Goal: Task Accomplishment & Management: Complete application form

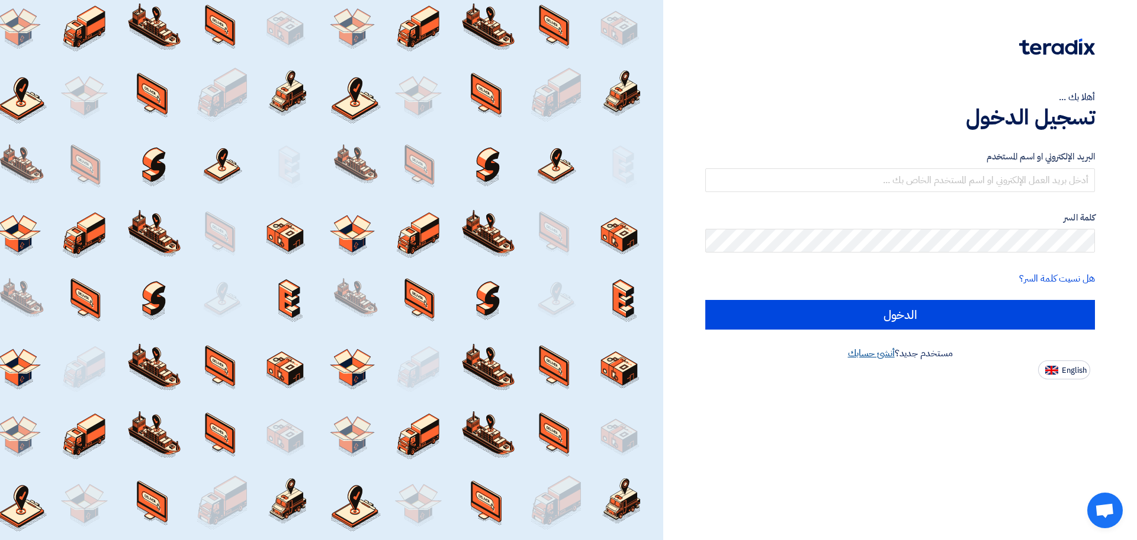
click at [873, 349] on link "أنشئ حسابك" at bounding box center [871, 353] width 47 height 14
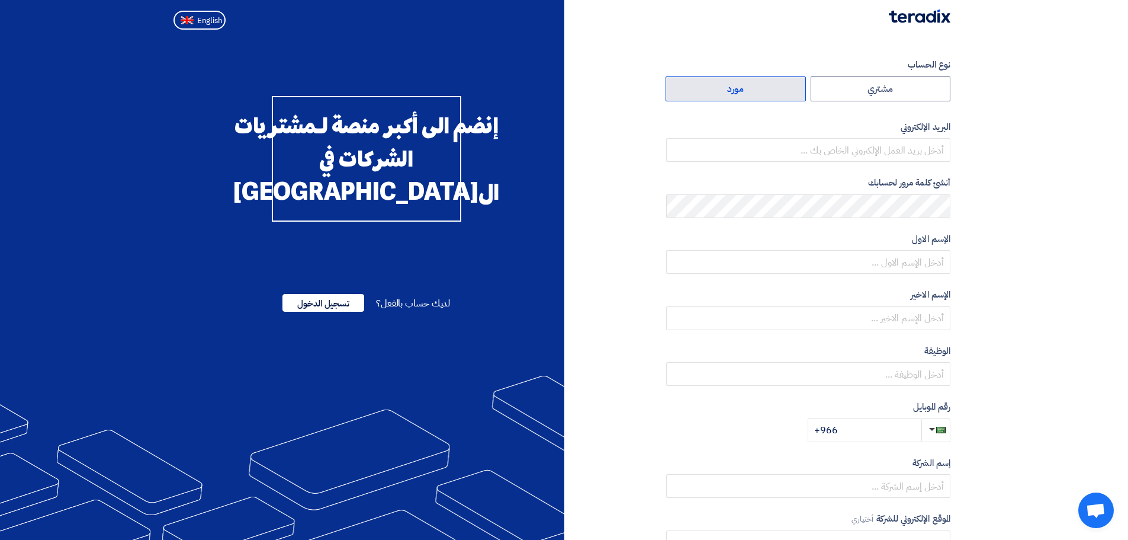
click at [736, 84] on label "مورد" at bounding box center [736, 88] width 140 height 25
click at [736, 84] on input "مورد" at bounding box center [735, 89] width 139 height 24
radio input "true"
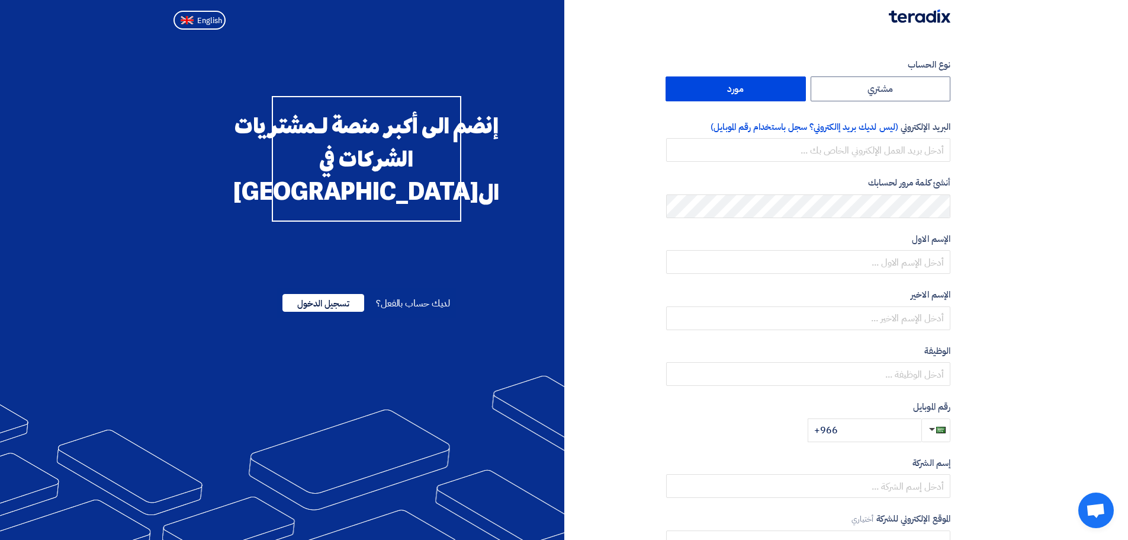
click at [869, 137] on div "البريد الإلكتروني (ليس لديك بريد إالكتروني؟ سجل باستخدام رقم الموبايل)" at bounding box center [808, 141] width 284 height 42
click at [868, 143] on div "البريد الإلكتروني (ليس لديك بريد إالكتروني؟ سجل باستخدام رقم الموبايل)" at bounding box center [808, 141] width 284 height 42
click at [868, 145] on input "email" at bounding box center [808, 150] width 284 height 24
paste input "[EMAIL_ADDRESS][DOMAIN_NAME]"
type input "[EMAIL_ADDRESS][DOMAIN_NAME]"
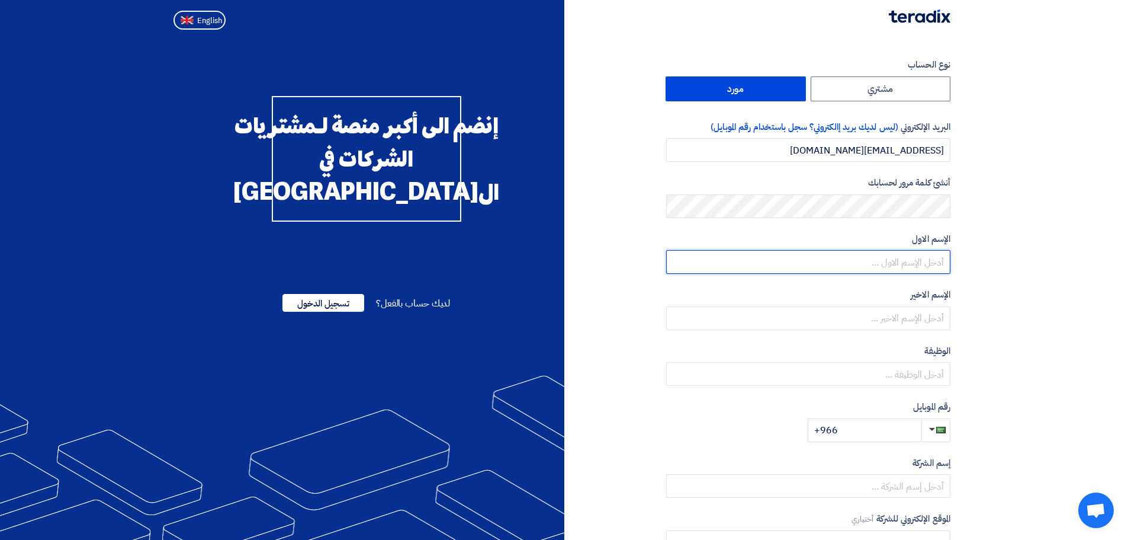
click at [881, 267] on input "text" at bounding box center [808, 262] width 284 height 24
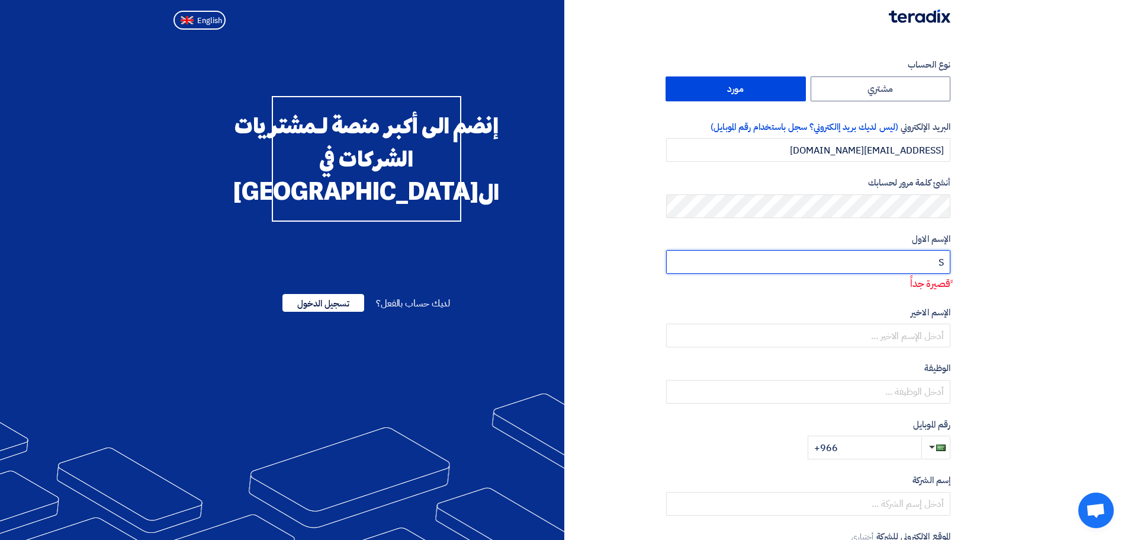
type input "S"
click at [932, 268] on input "S" at bounding box center [808, 262] width 284 height 24
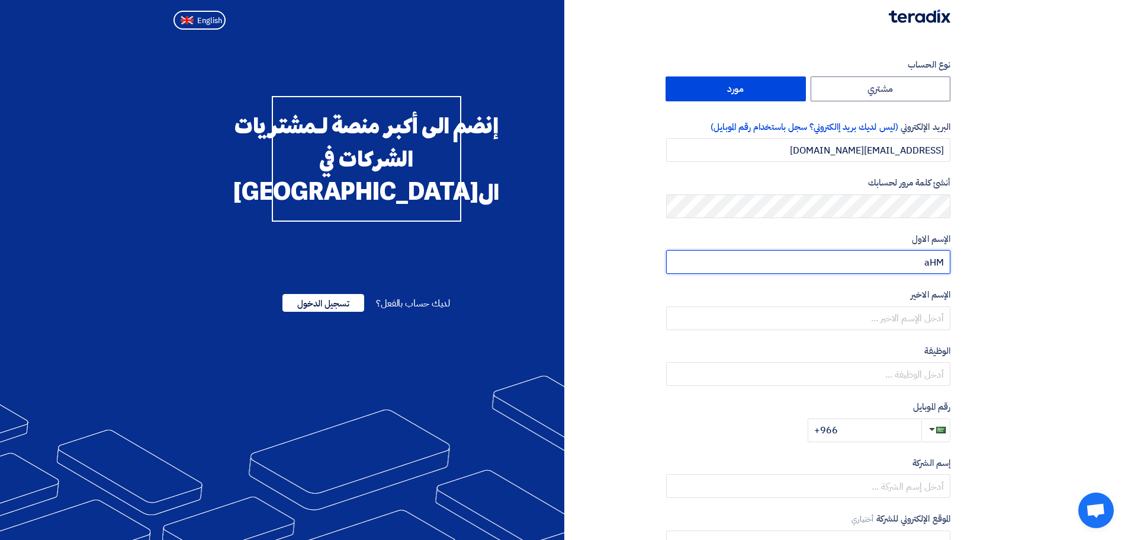
type input "[DEMOGRAPHIC_DATA]"
type input "[PERSON_NAME]"
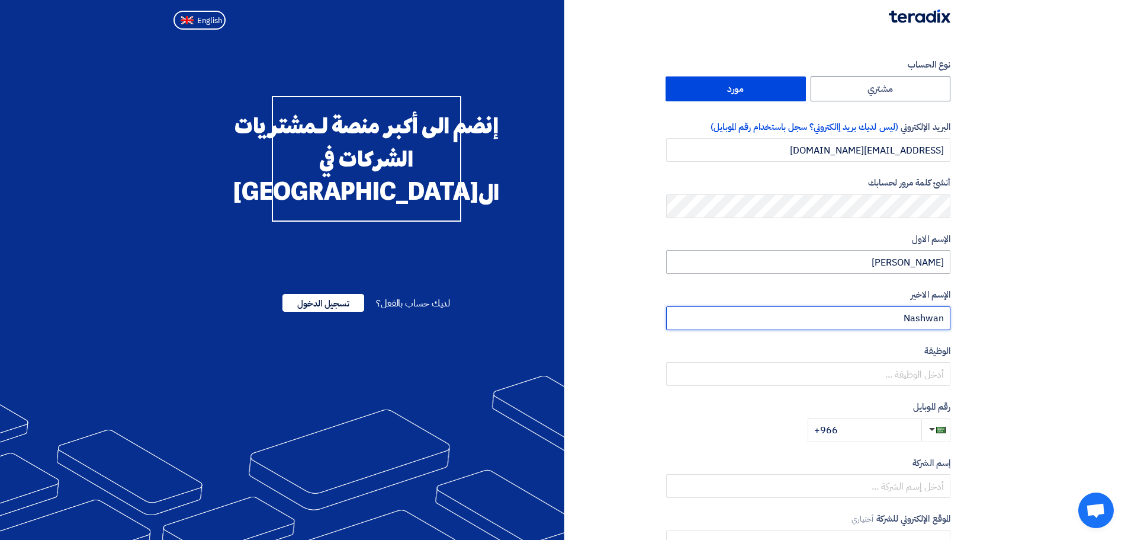
type input "Nashwan"
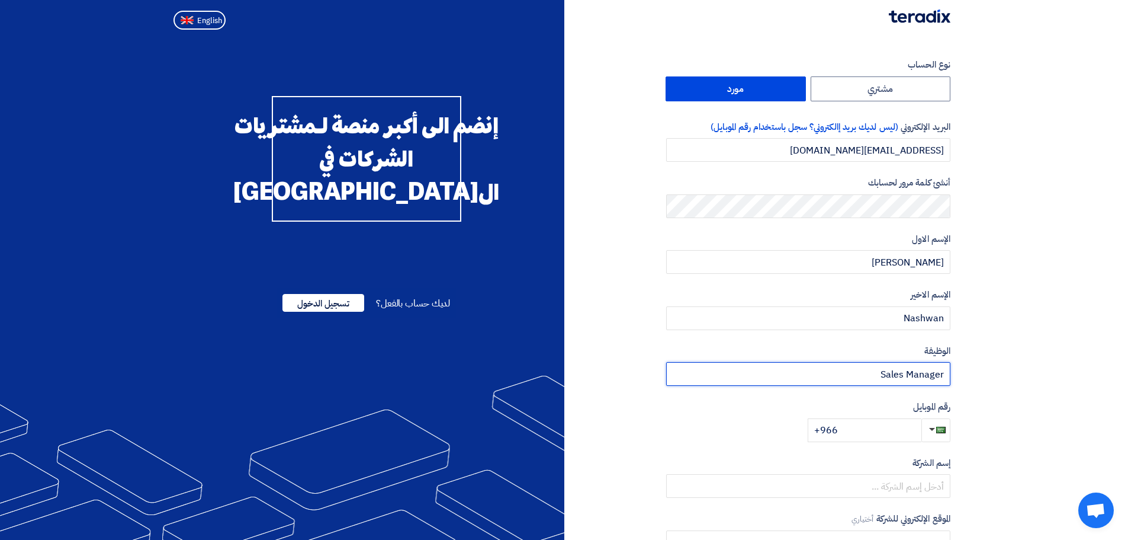
type input "Sales Manager"
click at [886, 441] on input "+966" at bounding box center [865, 430] width 114 height 24
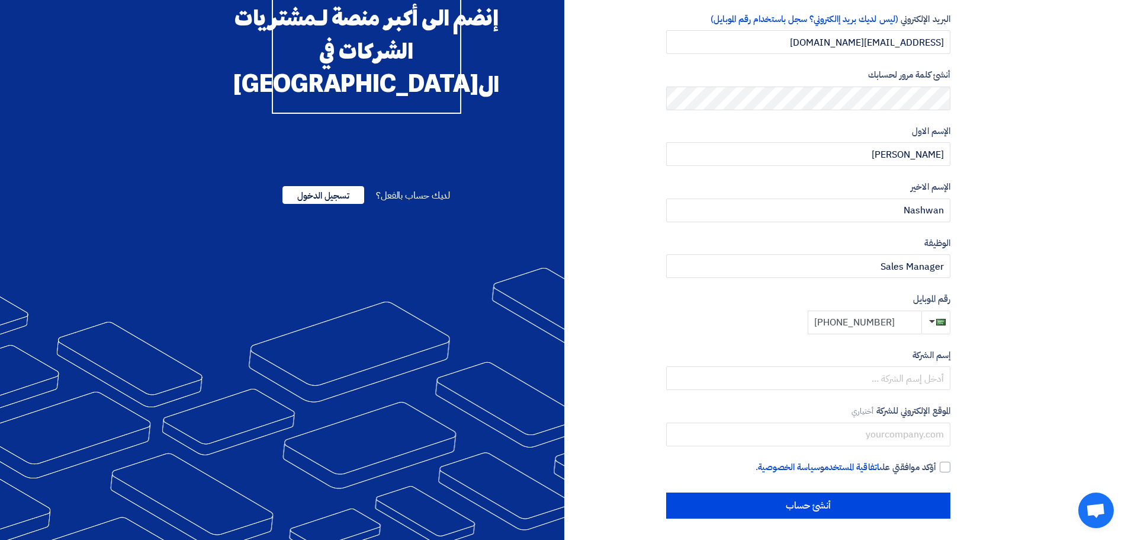
scroll to position [110, 0]
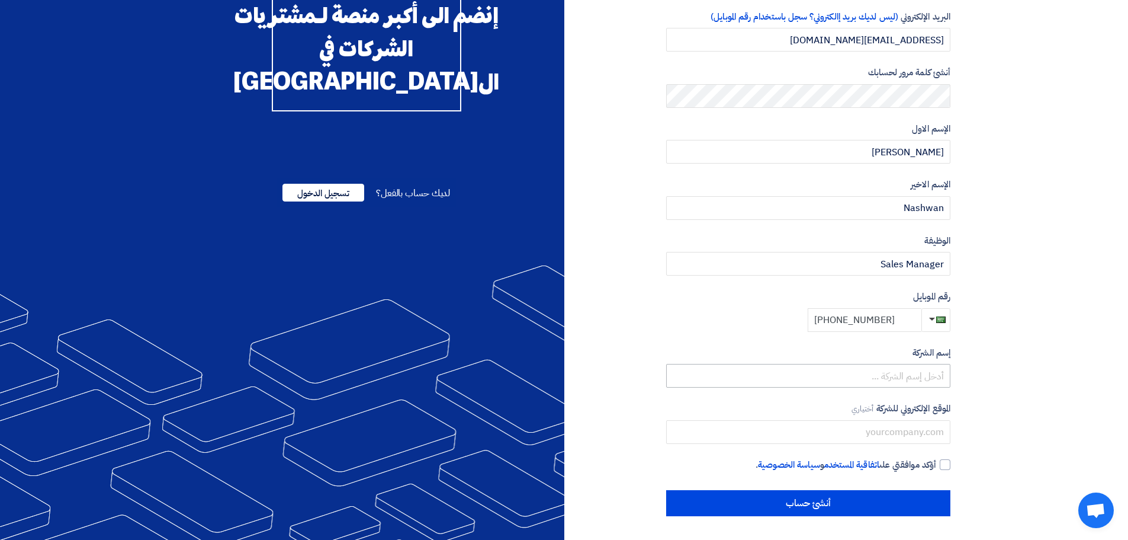
type input "[PHONE_NUMBER]"
click at [908, 371] on input "text" at bounding box center [808, 376] width 284 height 24
type input "Sustainable smart city"
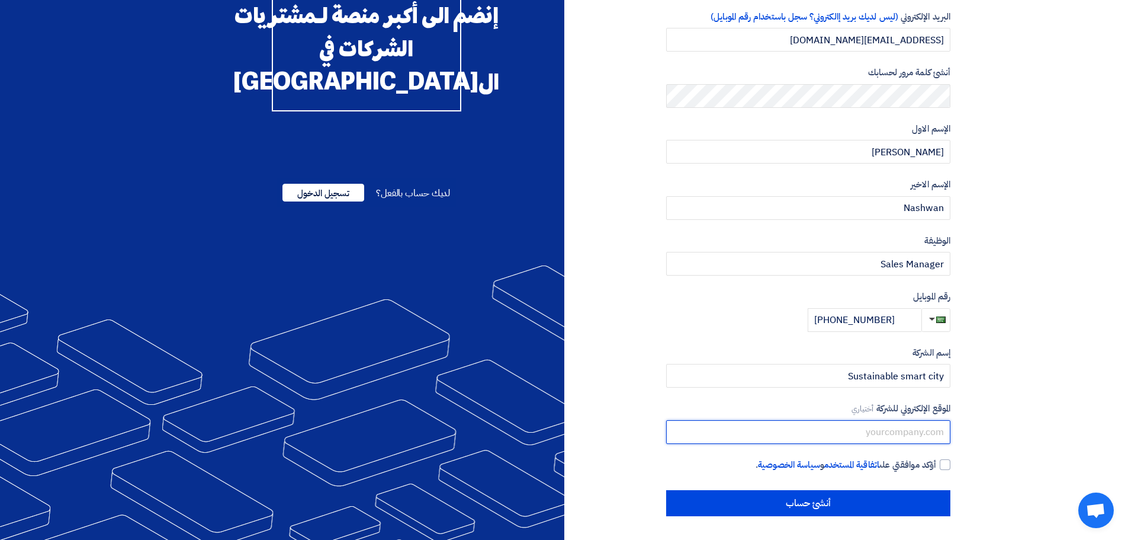
click at [920, 435] on input "text" at bounding box center [808, 432] width 284 height 24
type input "[URL][DOMAIN_NAME]"
click at [946, 461] on div at bounding box center [945, 464] width 11 height 11
click at [936, 461] on input "أؤكد موافقتي على اتفاقية المستخدم و سياسة الخصوصية ." at bounding box center [794, 470] width 284 height 24
checkbox input "true"
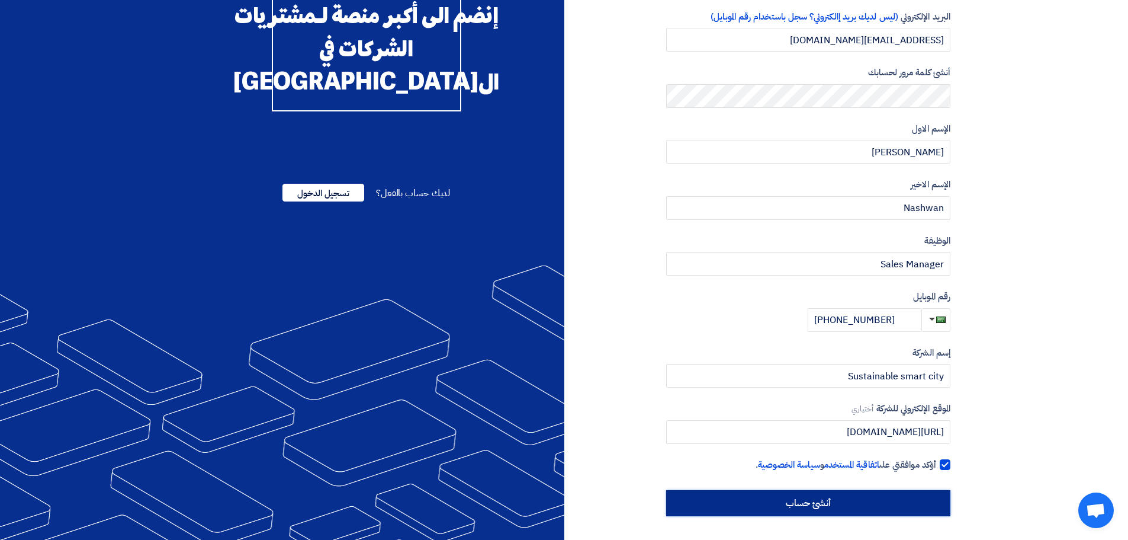
click at [801, 502] on input "أنشئ حساب" at bounding box center [808, 503] width 284 height 26
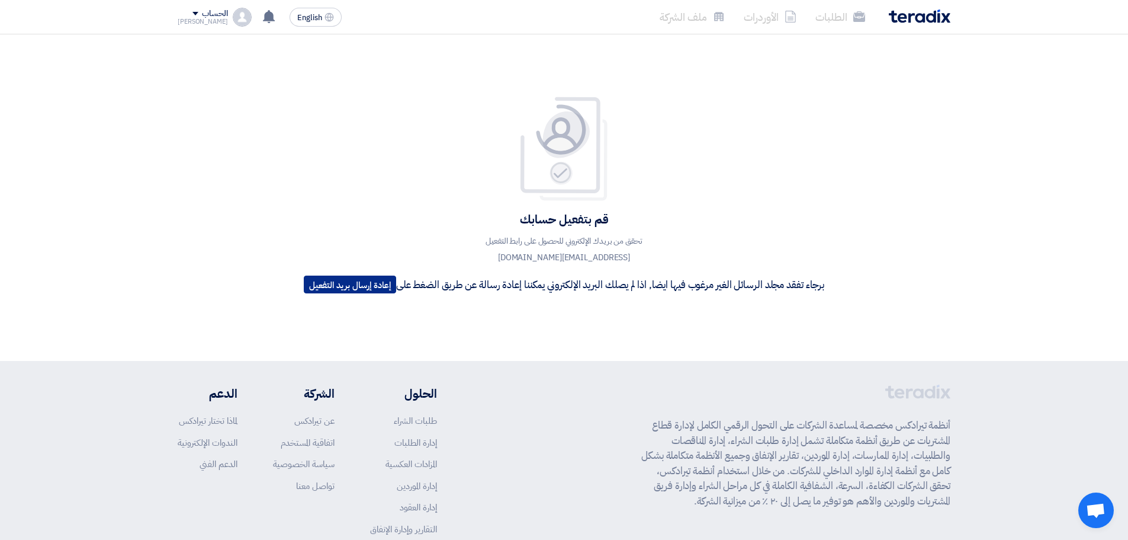
click at [354, 283] on button "إعادة إرسال بريد التفعيل" at bounding box center [350, 284] width 92 height 18
click at [379, 289] on button "إعادة إرسال بريد التفعيل" at bounding box center [350, 284] width 92 height 18
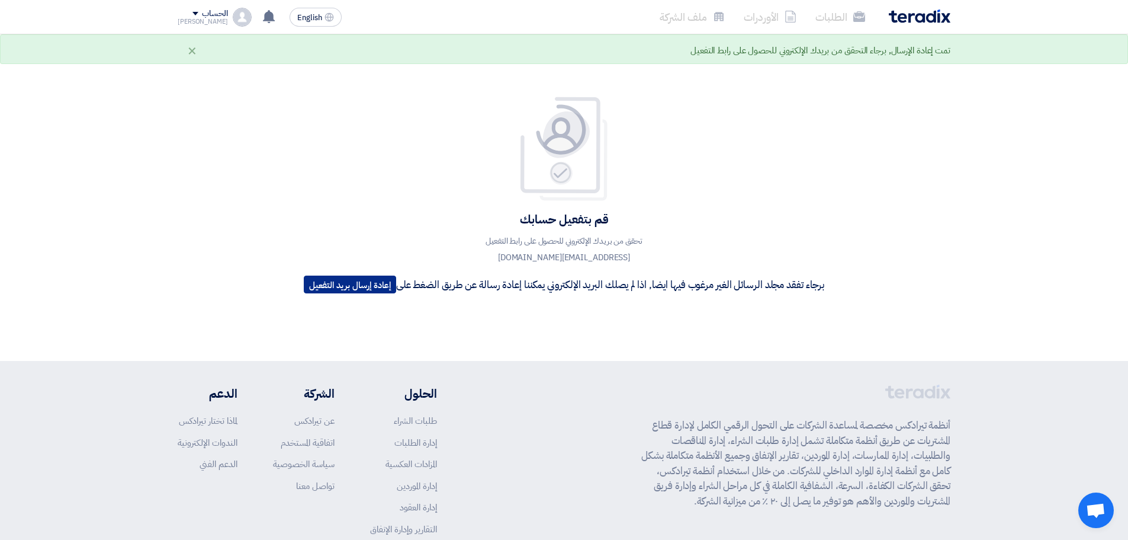
click at [354, 283] on button "إعادة إرسال بريد التفعيل" at bounding box center [350, 284] width 92 height 18
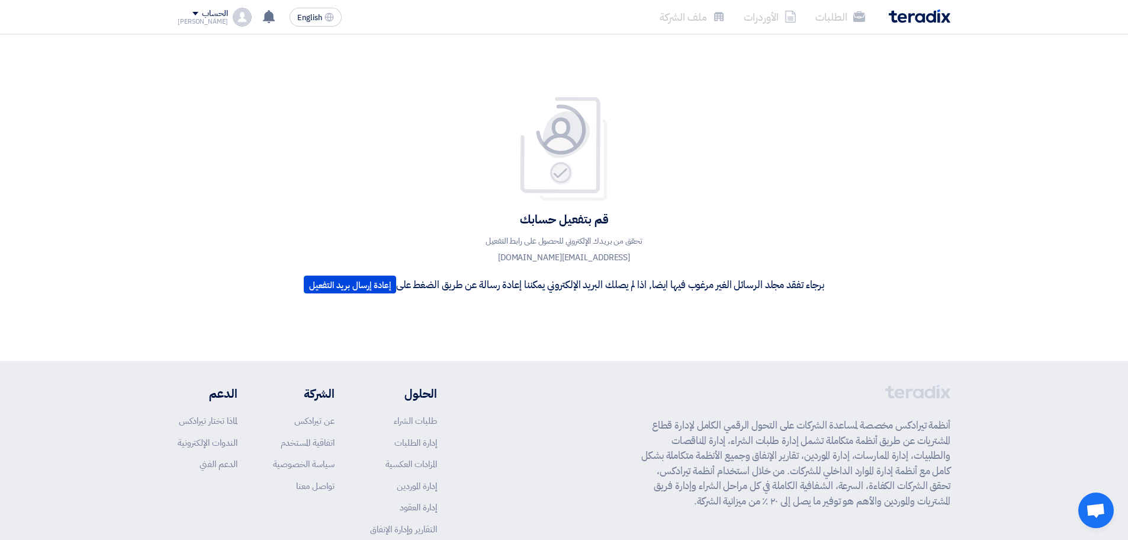
click at [422, 313] on div "قم بتفعيل حسابك تحقق من بريدك الإلكتروني للحصول على رابط التفعيل [EMAIL_ADDRESS…" at bounding box center [564, 197] width 567 height 251
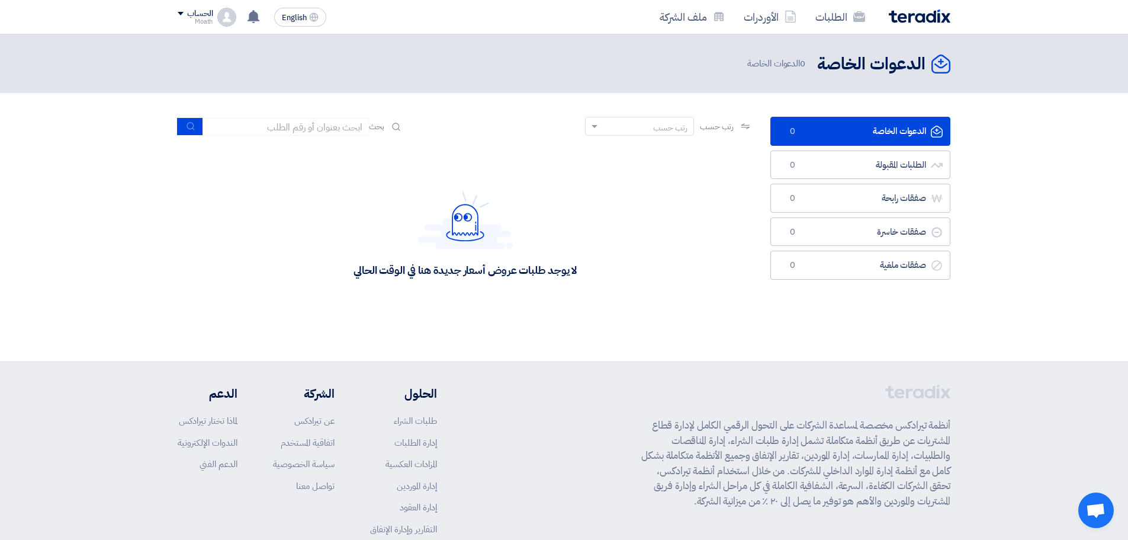
click at [216, 17] on div "الحساب Moath الطلبات الأوردرات ملف الشركة الإعدادات خروج" at bounding box center [207, 17] width 59 height 19
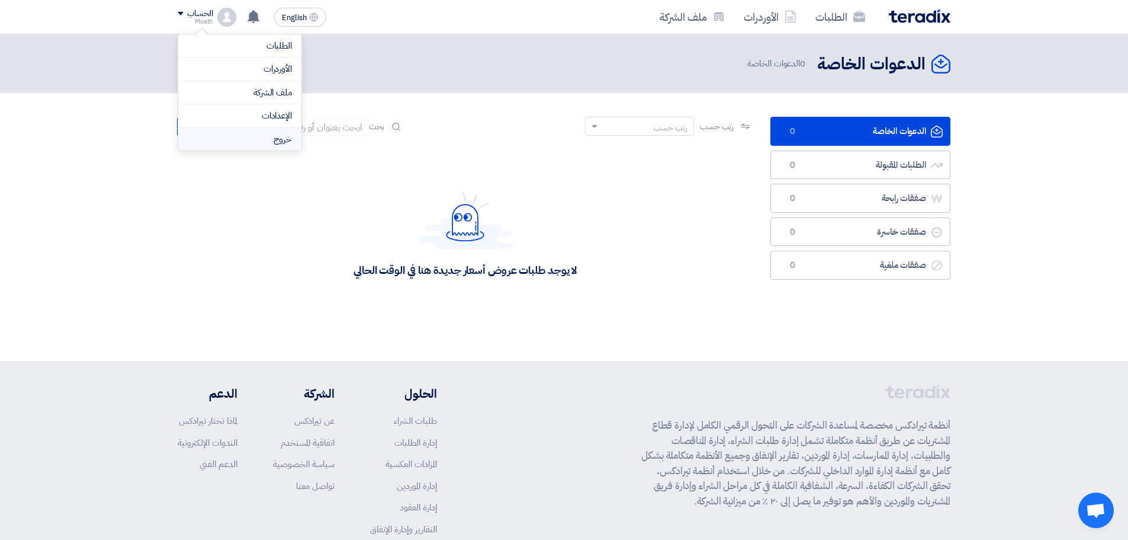
click at [268, 139] on li "خروج" at bounding box center [239, 139] width 123 height 23
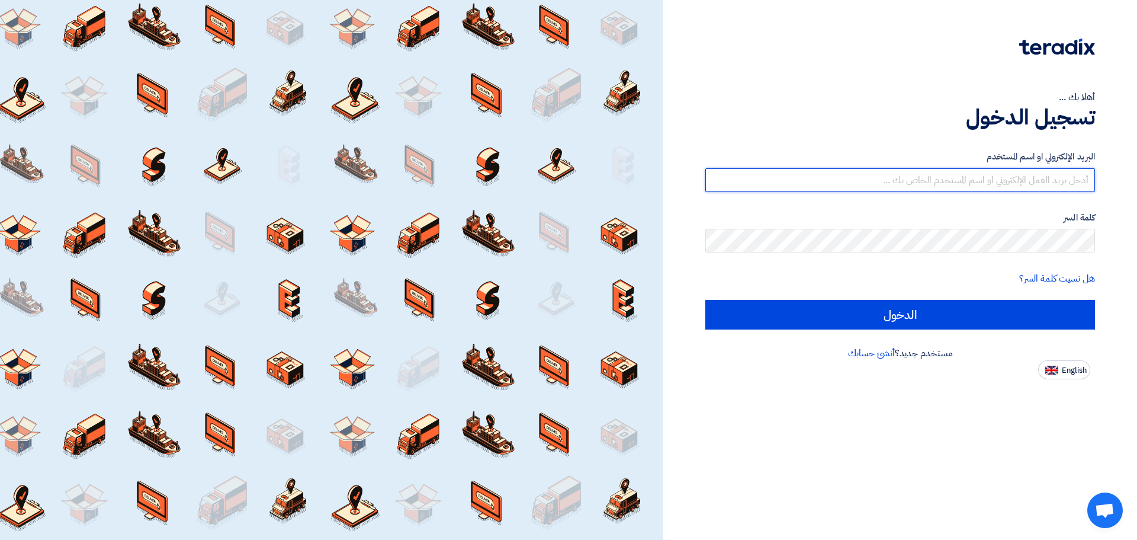
click at [939, 183] on input "text" at bounding box center [900, 180] width 390 height 24
type input "[EMAIL_ADDRESS][DOMAIN_NAME]"
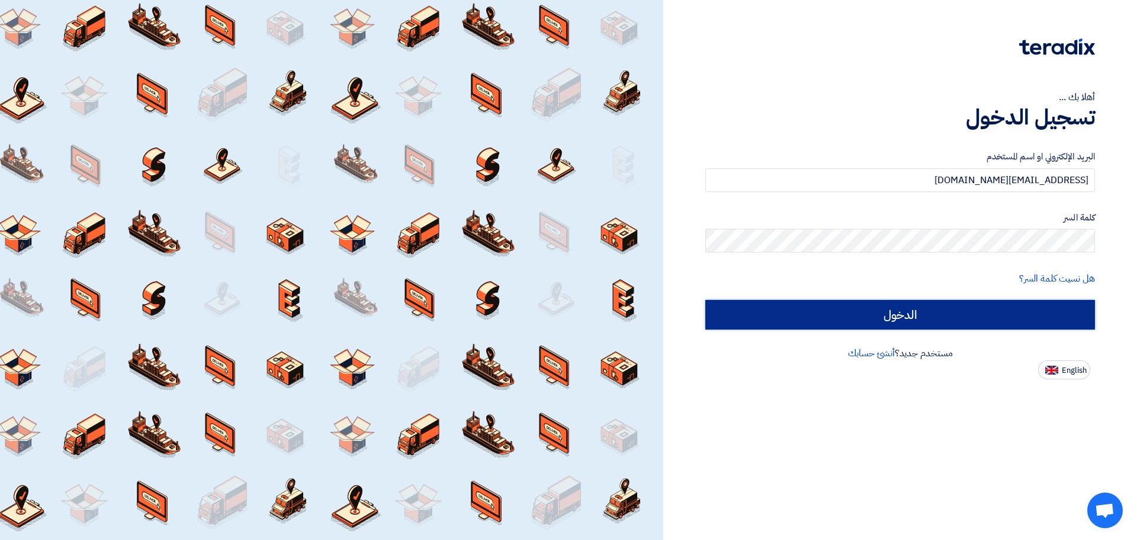
click at [832, 324] on input "الدخول" at bounding box center [900, 315] width 390 height 30
type input "Sign in"
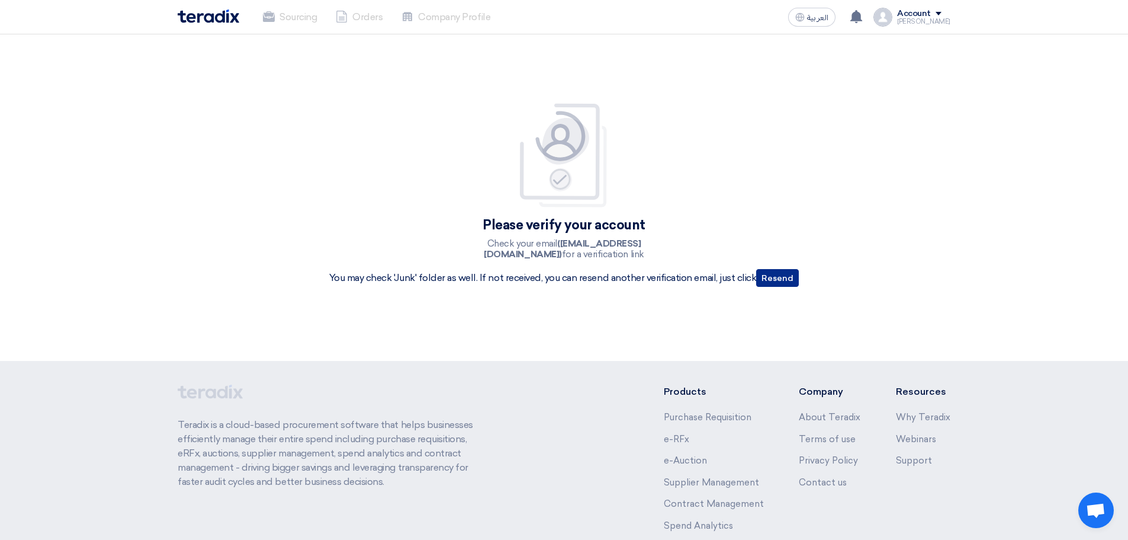
click at [780, 278] on button "Resend" at bounding box center [777, 278] width 43 height 18
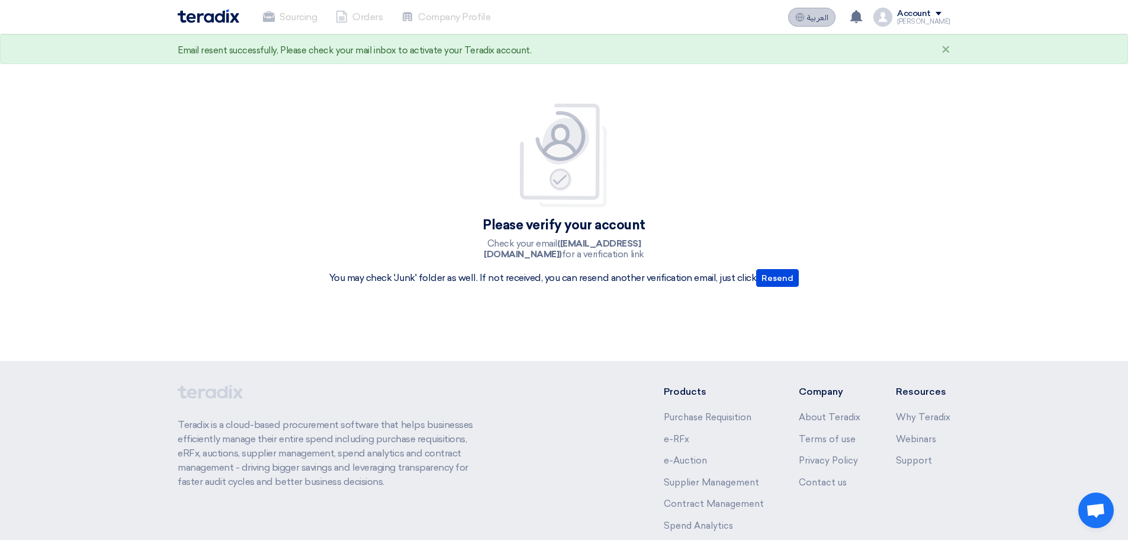
click at [819, 17] on span "العربية" at bounding box center [817, 18] width 21 height 8
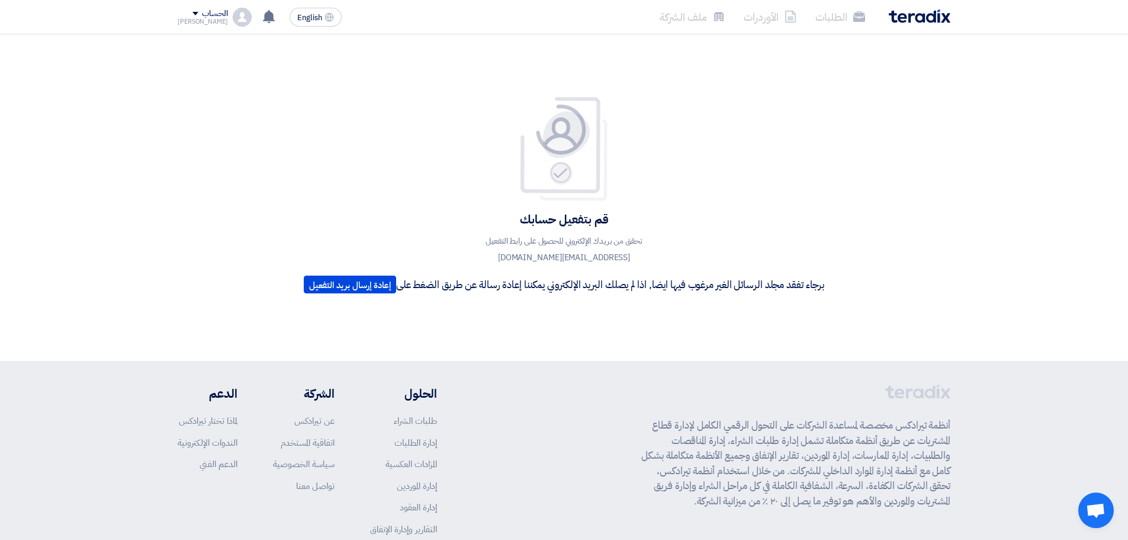
click at [377, 152] on div "قم بتفعيل حسابك تحقق من بريدك الإلكتروني للحصول على رابط التفعيل [EMAIL_ADDRESS…" at bounding box center [564, 197] width 538 height 203
